Goal: Task Accomplishment & Management: Complete application form

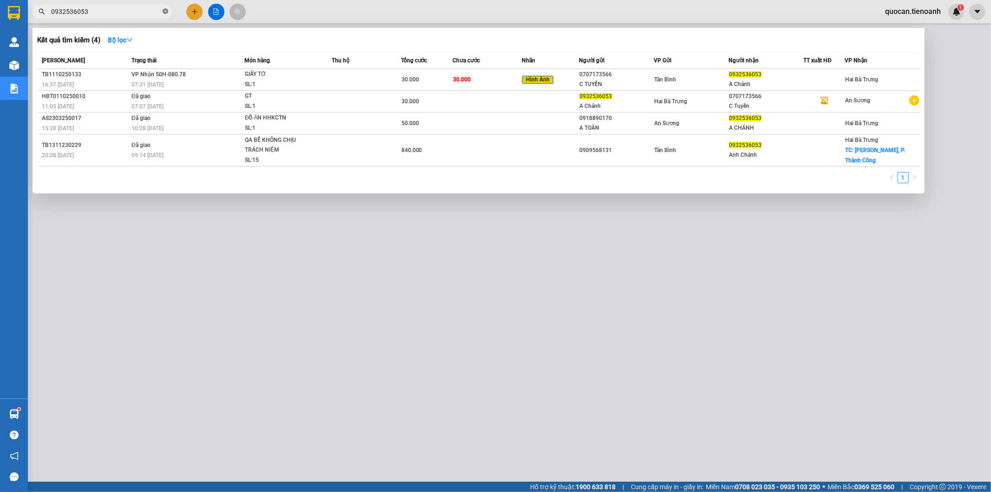
click at [166, 9] on icon "close-circle" at bounding box center [166, 11] width 6 height 6
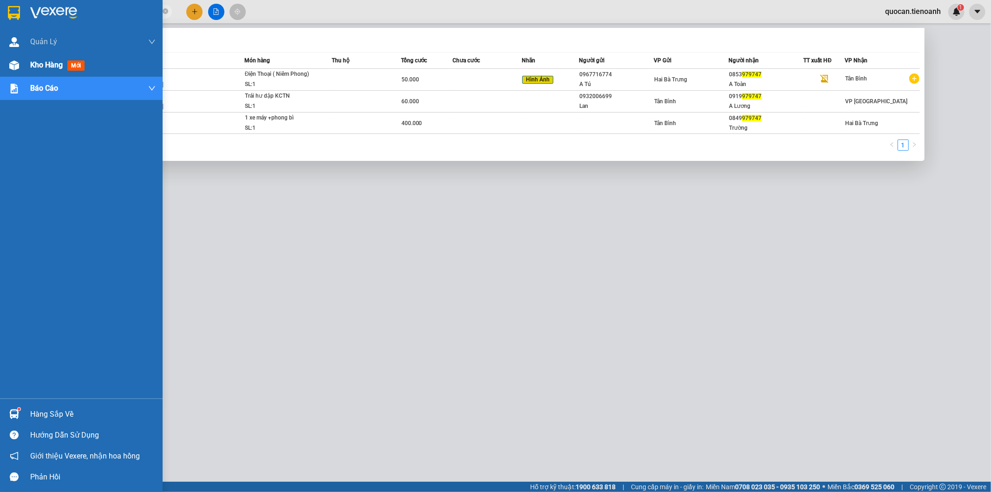
click at [22, 65] on div "Kho hàng mới" at bounding box center [81, 64] width 163 height 23
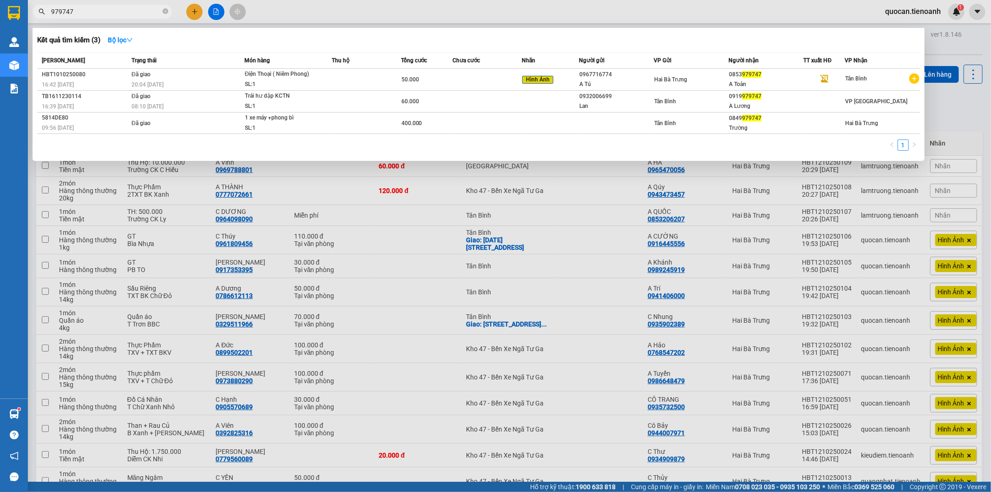
click at [135, 8] on input "979747" at bounding box center [106, 12] width 110 height 10
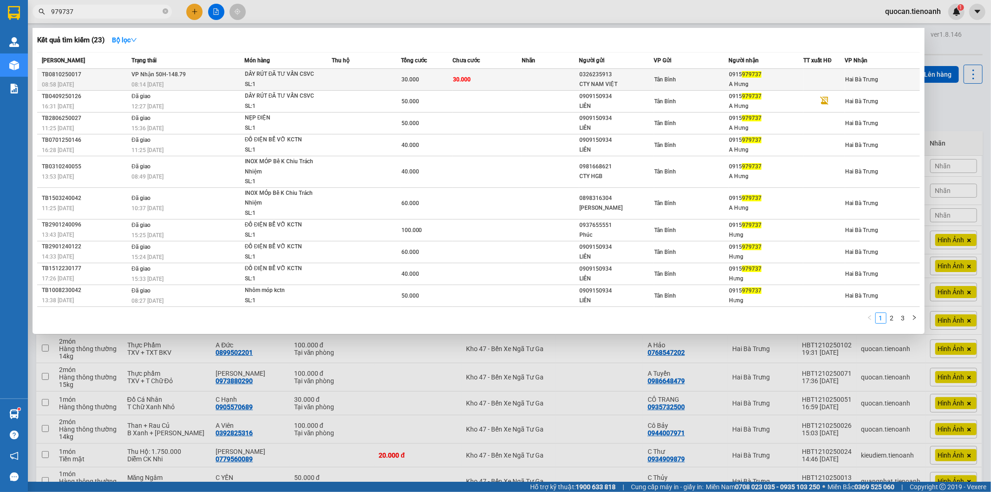
type input "979737"
click at [408, 78] on span "30.000" at bounding box center [411, 79] width 18 height 7
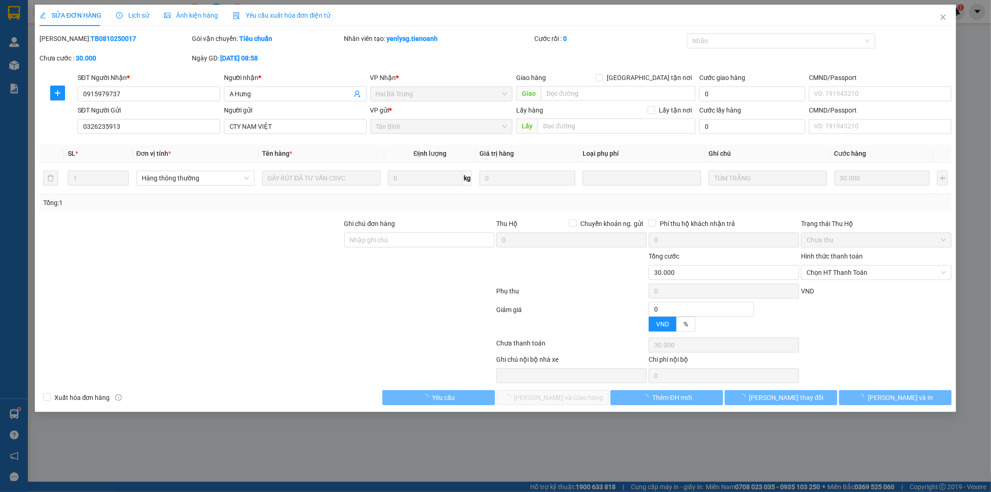
type input "0915979737"
type input "A Hưng"
type input "0326235913"
type input "CTY NAM VIỆT"
type input "0"
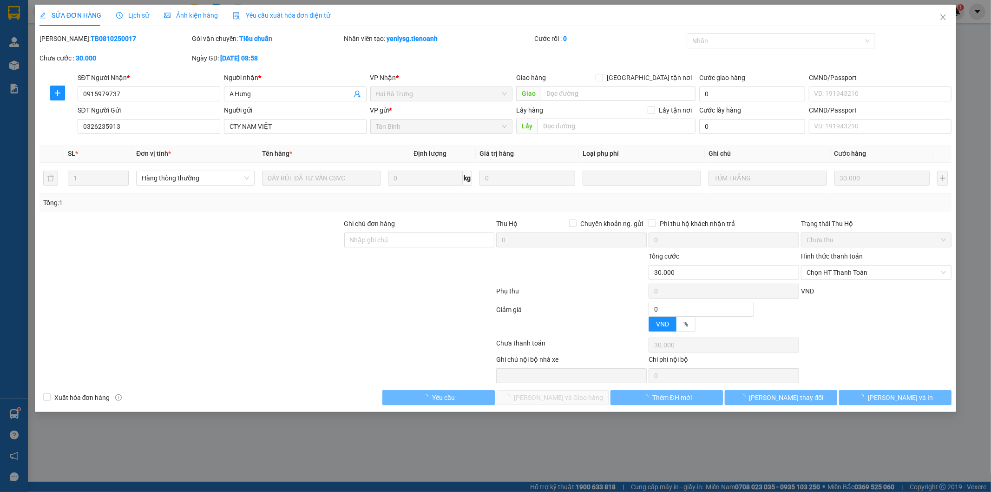
type input "30.000"
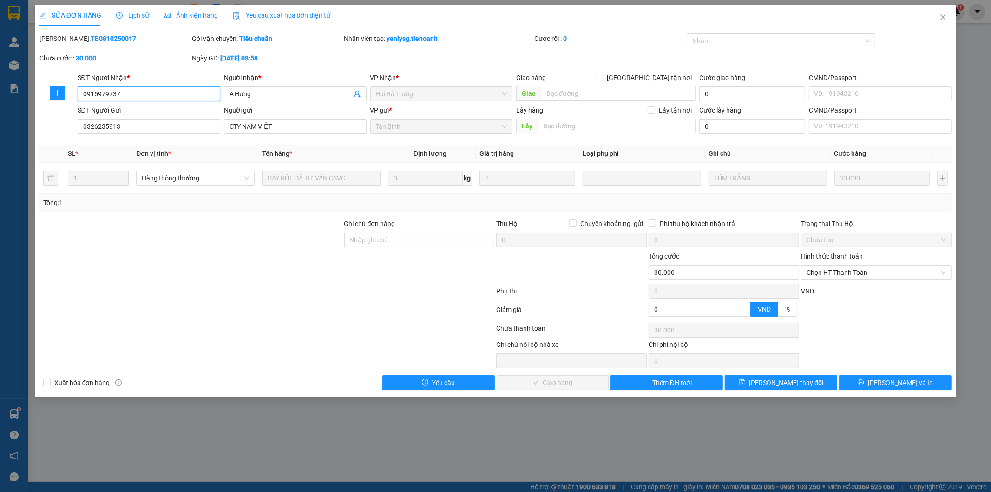
click at [830, 273] on span "Chọn HT Thanh Toán" at bounding box center [876, 272] width 139 height 14
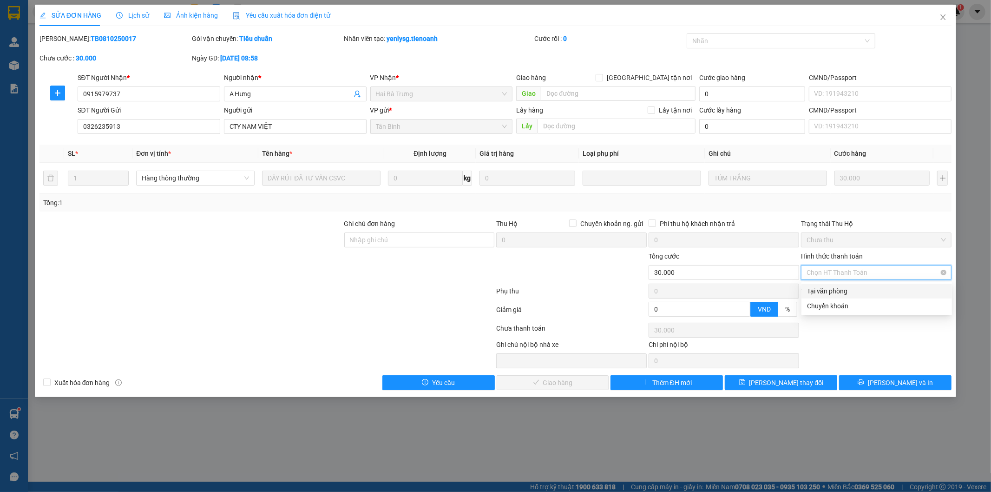
click at [830, 277] on span "Chọn HT Thanh Toán" at bounding box center [876, 272] width 139 height 14
click at [826, 289] on div "Tại văn phòng" at bounding box center [876, 291] width 139 height 10
type input "0"
click at [581, 375] on button "[PERSON_NAME] và Giao hàng" at bounding box center [553, 382] width 112 height 15
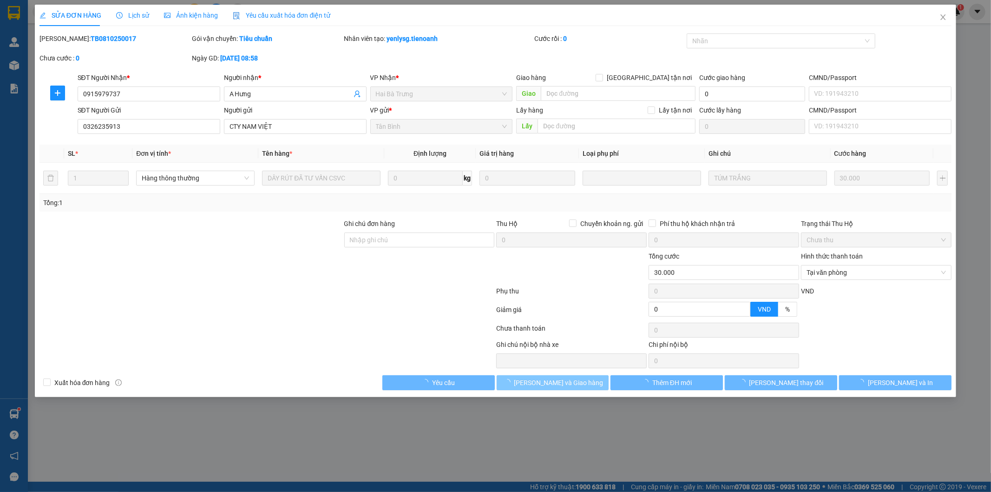
click at [579, 383] on span "[PERSON_NAME] và Giao hàng" at bounding box center [558, 382] width 89 height 10
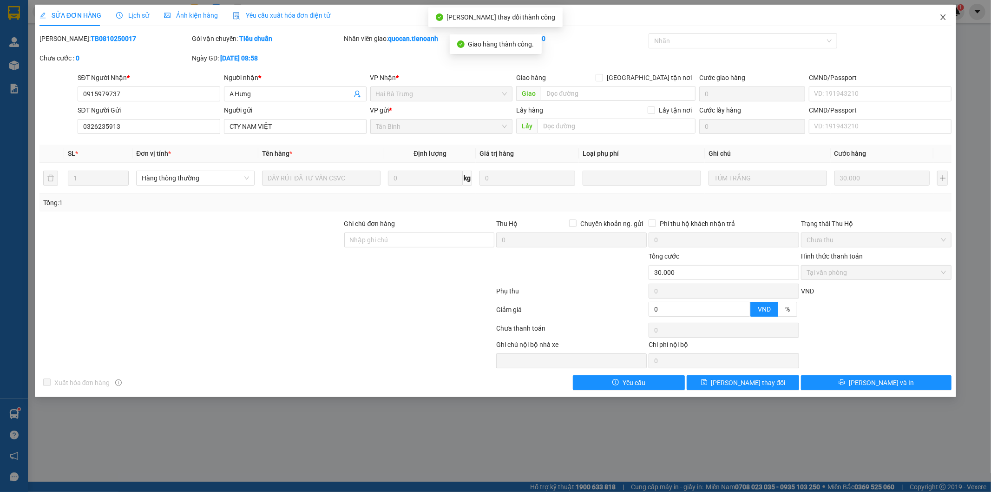
click at [935, 16] on span "Close" at bounding box center [943, 18] width 26 height 26
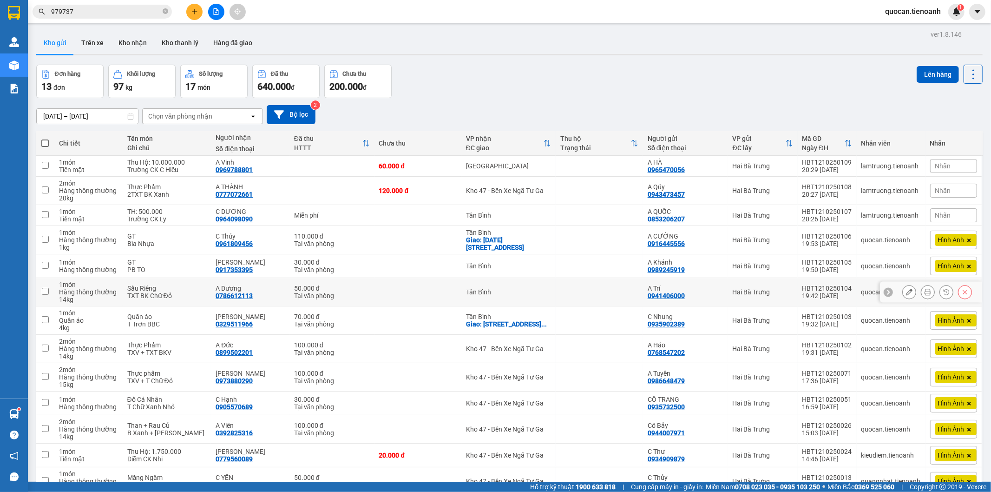
scroll to position [53, 0]
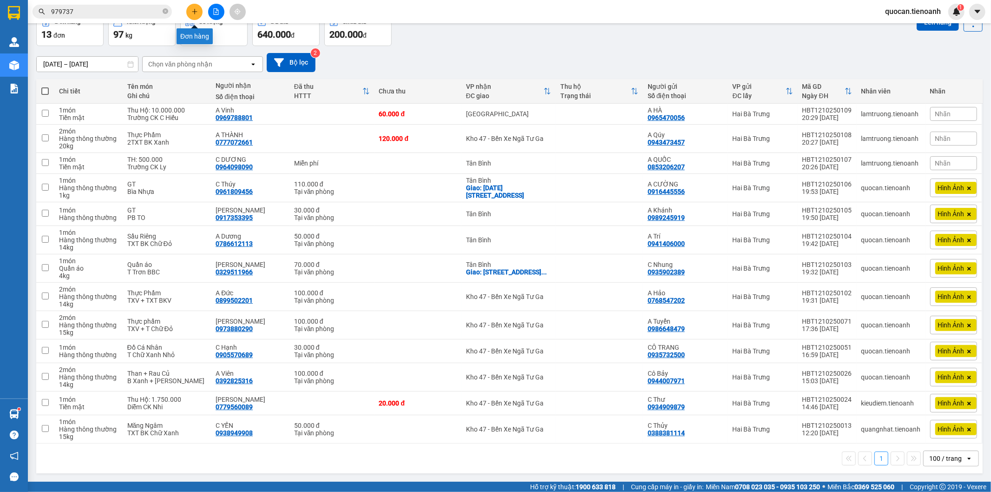
click at [198, 9] on button at bounding box center [194, 12] width 16 height 16
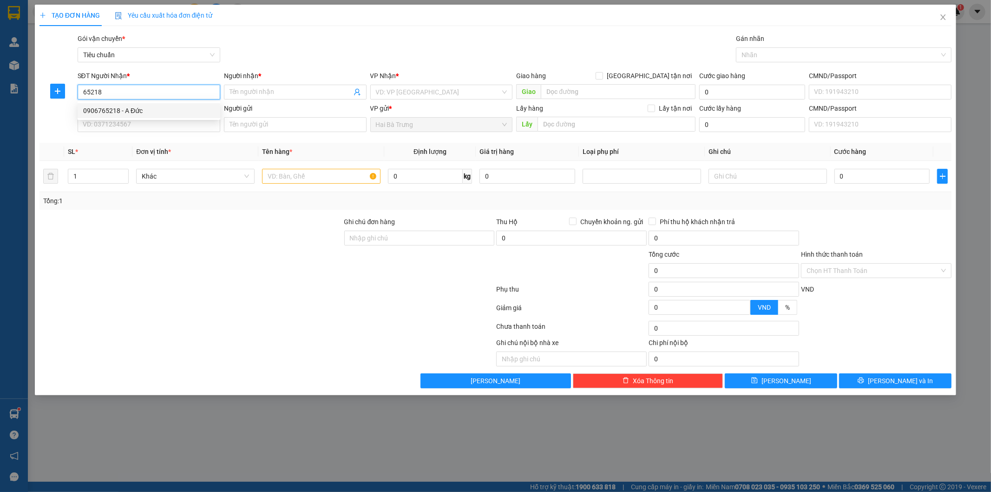
click at [164, 112] on div "0906765218 - A Đức" at bounding box center [149, 110] width 132 height 10
type input "0906765218"
type input "A Đức"
type input "100.000"
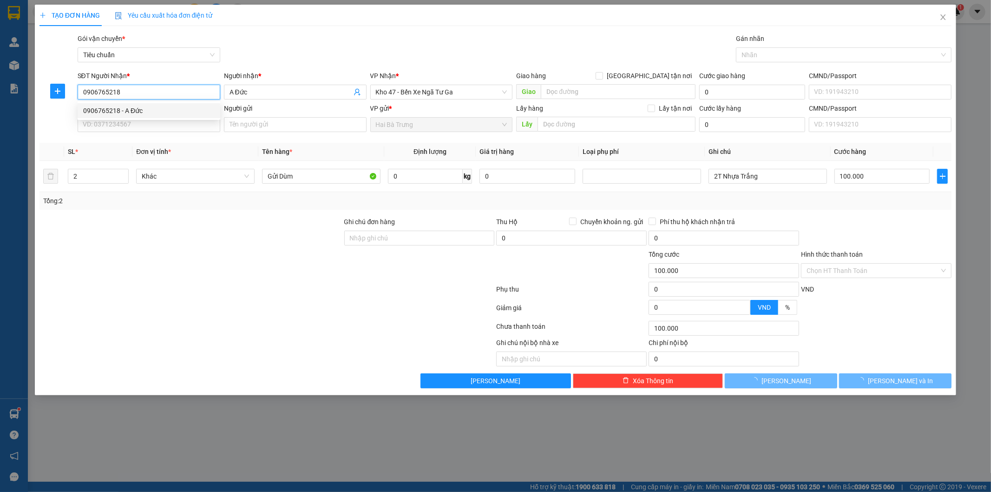
type input "0906765218"
click at [172, 125] on input "SĐT Người Gửi" at bounding box center [149, 124] width 143 height 15
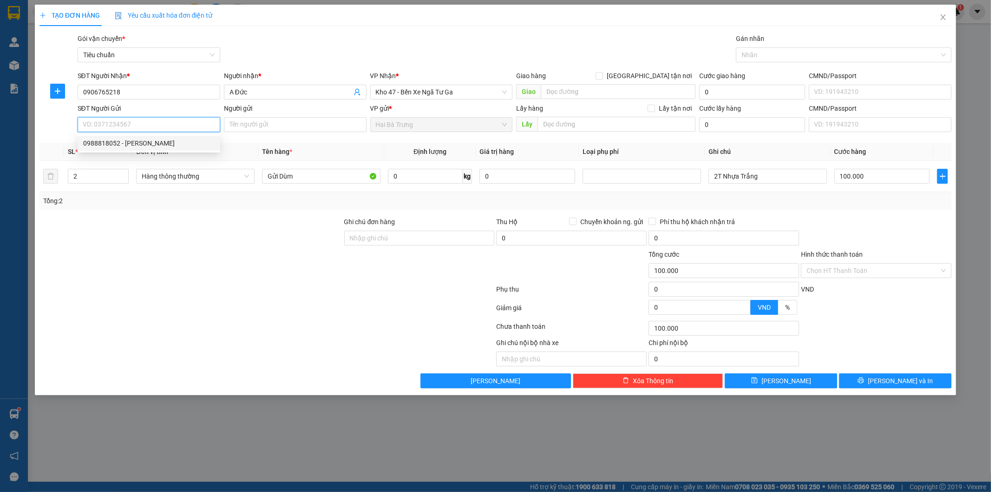
click at [158, 141] on div "0988818052 - [PERSON_NAME]" at bounding box center [149, 143] width 132 height 10
type input "0988818052"
type input "C Lan"
click at [103, 178] on input "2" at bounding box center [98, 176] width 60 height 14
type input "1"
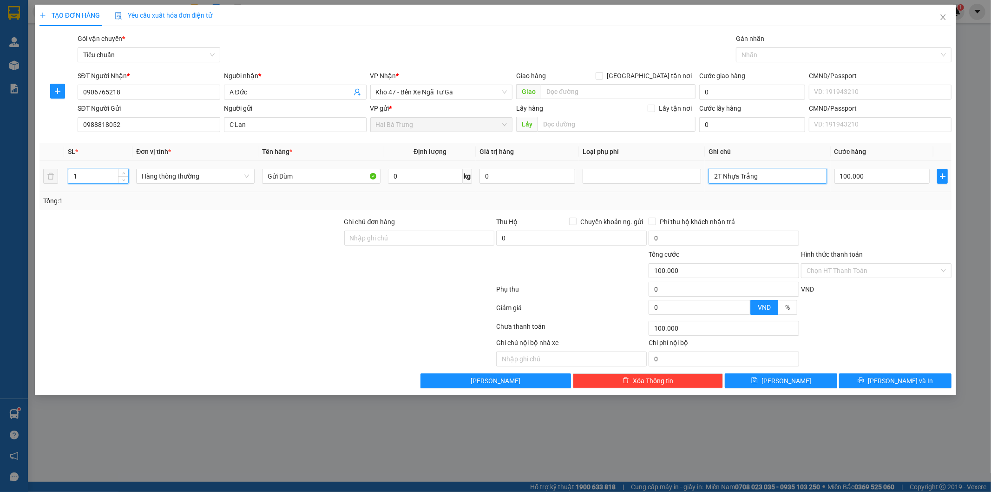
click at [764, 180] on input "2T Nhựa Trắng" at bounding box center [768, 176] width 119 height 15
type input "0"
click at [718, 178] on input "2T Nhựa Trắng" at bounding box center [768, 176] width 119 height 15
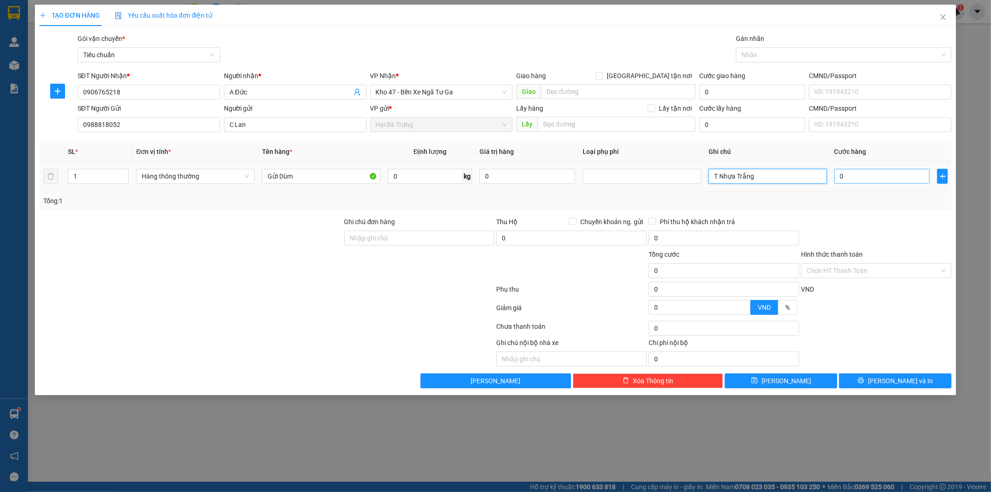
type input "T Nhựa Trắng"
click at [865, 182] on input "0" at bounding box center [883, 176] width 96 height 15
type input "5"
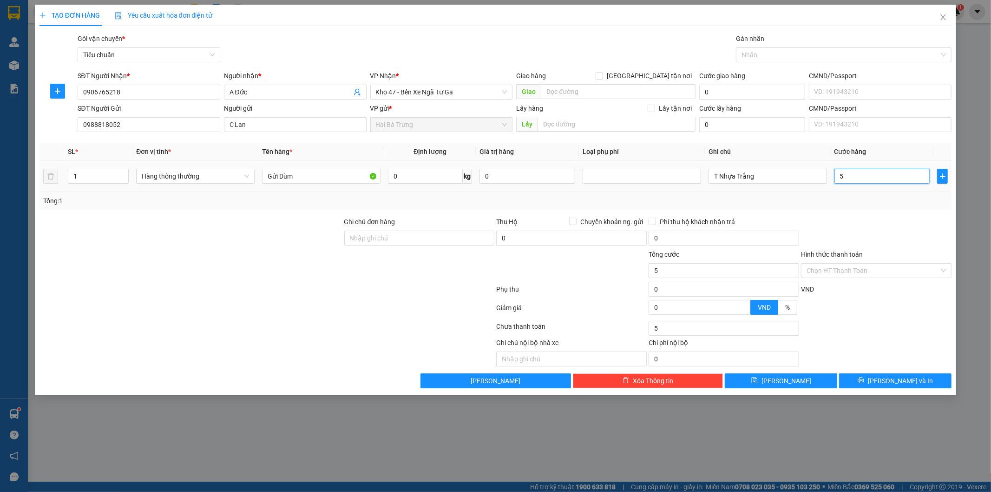
type input "50"
type input "50.000"
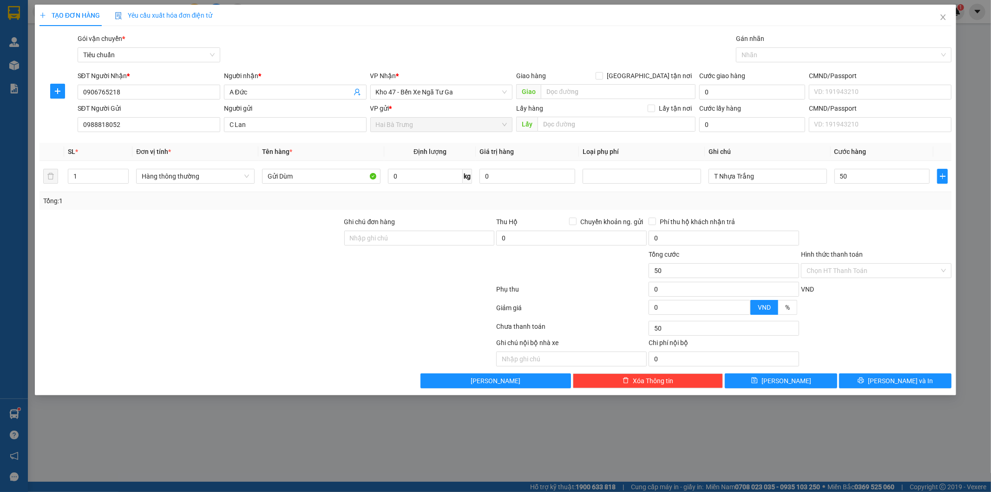
type input "50.000"
click at [852, 211] on div "Transit Pickup Surcharge Ids Transit Deliver Surcharge Ids Transit Deliver Surc…" at bounding box center [496, 210] width 913 height 355
click at [903, 382] on span "[PERSON_NAME] và In" at bounding box center [900, 381] width 65 height 10
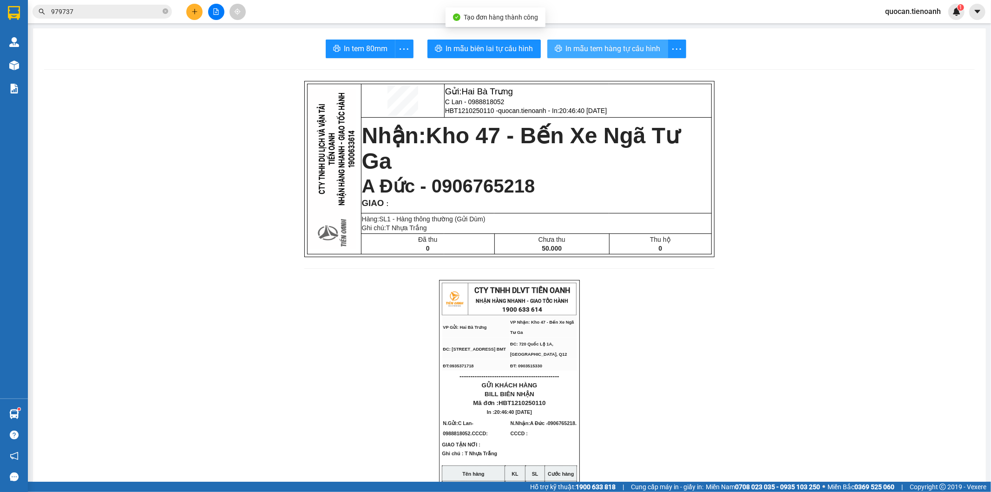
click at [573, 41] on button "In mẫu tem hàng tự cấu hình" at bounding box center [607, 49] width 121 height 19
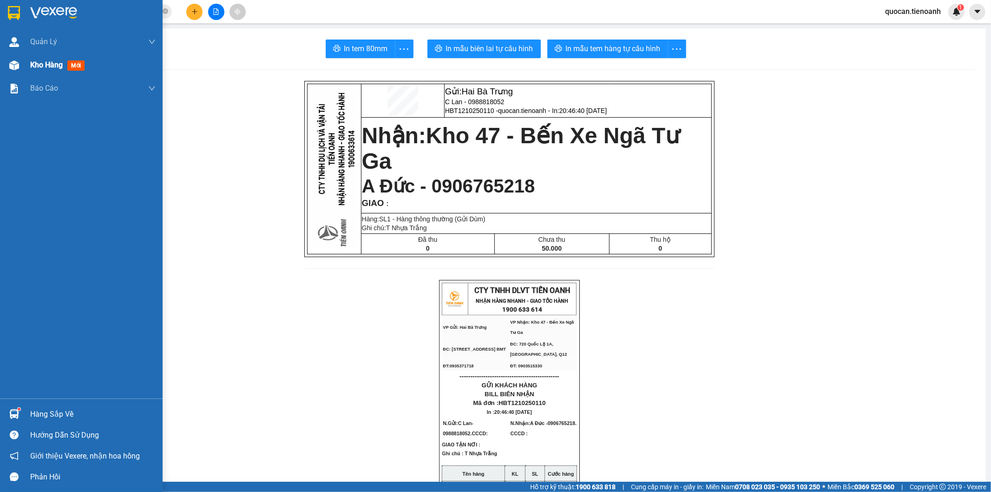
click at [17, 66] on img at bounding box center [14, 65] width 10 height 10
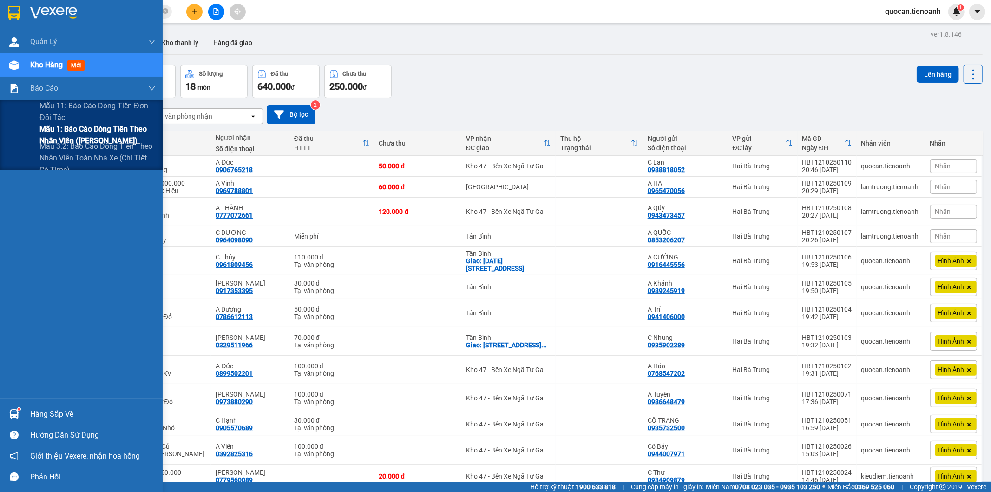
click at [87, 135] on span "Mẫu 1: Báo cáo dòng tiền theo nhân viên ([PERSON_NAME])" at bounding box center [98, 134] width 116 height 23
